Goal: Transaction & Acquisition: Purchase product/service

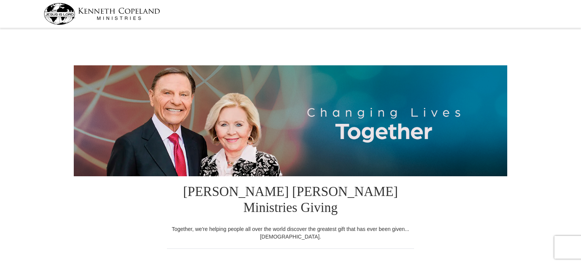
select select "AZ"
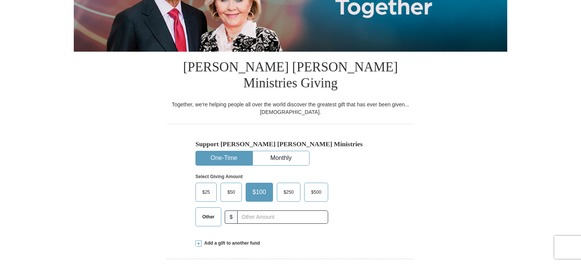
scroll to position [132, 0]
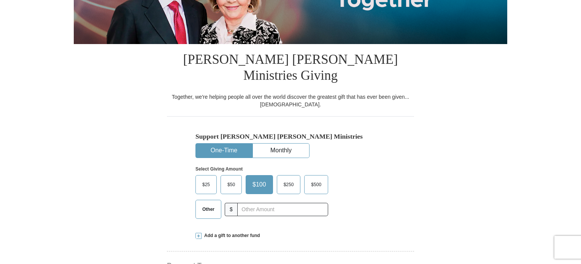
click at [207, 204] on span "Other" at bounding box center [209, 209] width 20 height 11
click at [0, 0] on input "Other" at bounding box center [0, 0] width 0 height 0
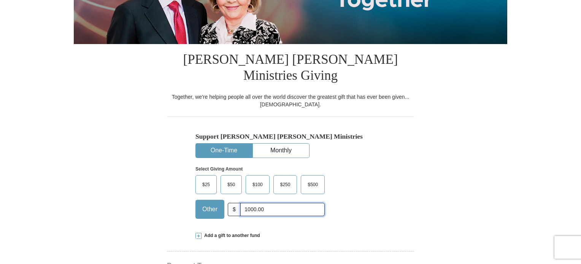
type input "1000.00"
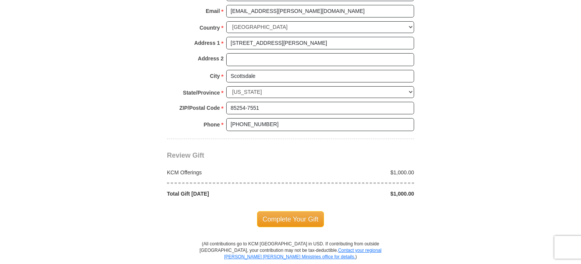
scroll to position [598, 0]
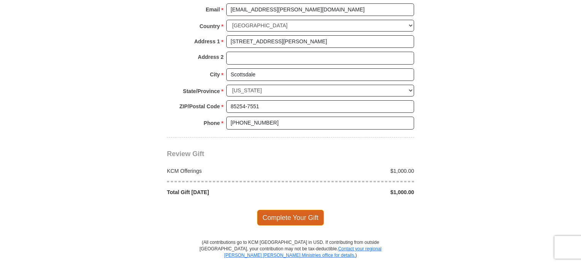
click at [284, 210] on span "Complete Your Gift" at bounding box center [290, 218] width 67 height 16
